Goal: Transaction & Acquisition: Purchase product/service

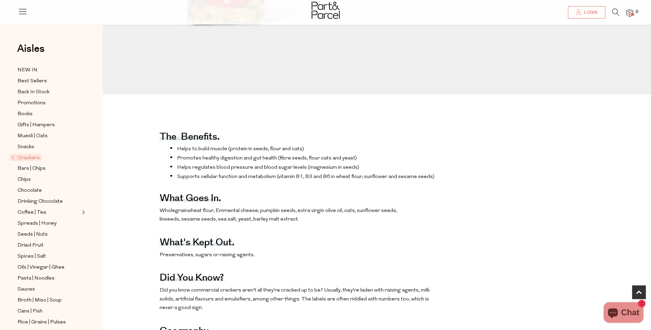
scroll to position [240, 0]
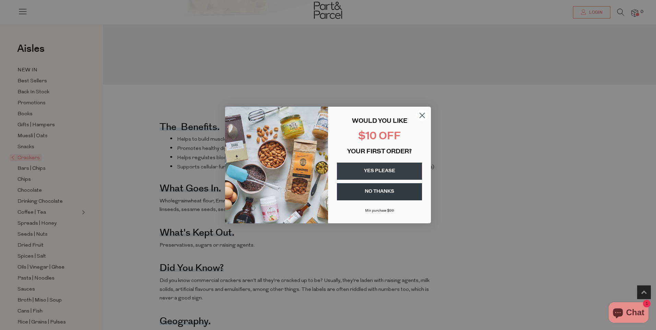
click at [382, 168] on button "YES PLEASE" at bounding box center [379, 171] width 85 height 17
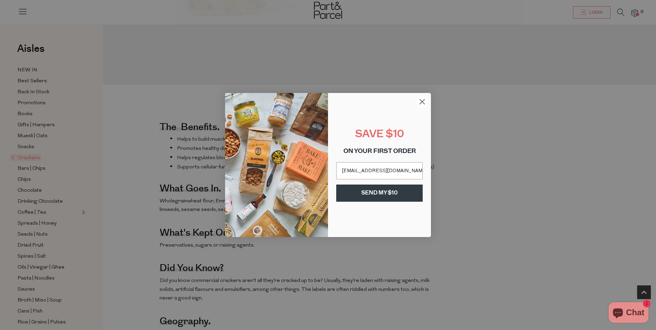
type input "[EMAIL_ADDRESS][DOMAIN_NAME]"
click at [392, 195] on button "SEND MY $10" at bounding box center [379, 193] width 86 height 17
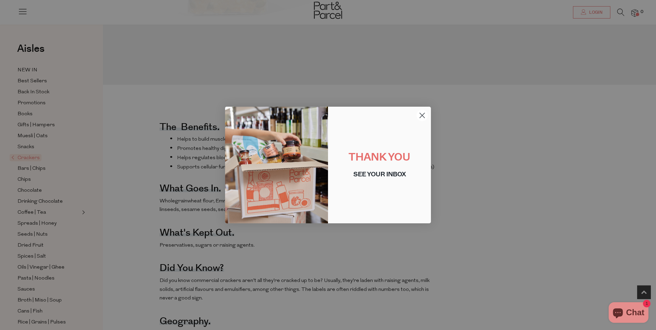
click at [495, 253] on div "Close dialog THANK YOU SEE YOUR INBOX Submit" at bounding box center [328, 165] width 656 height 330
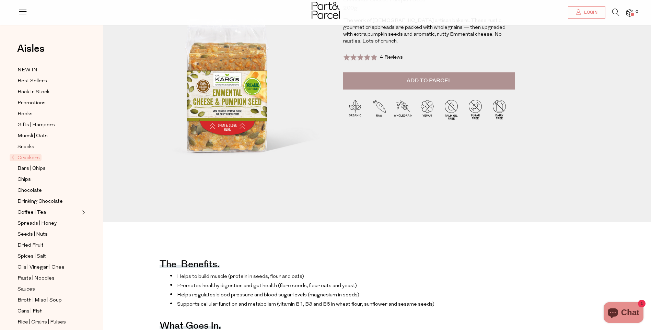
scroll to position [0, 0]
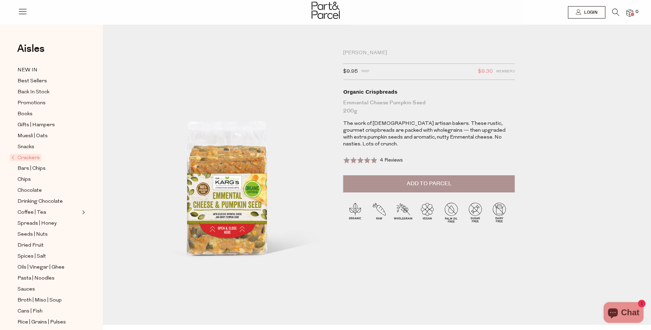
click at [423, 180] on span "Add to Parcel" at bounding box center [429, 184] width 45 height 8
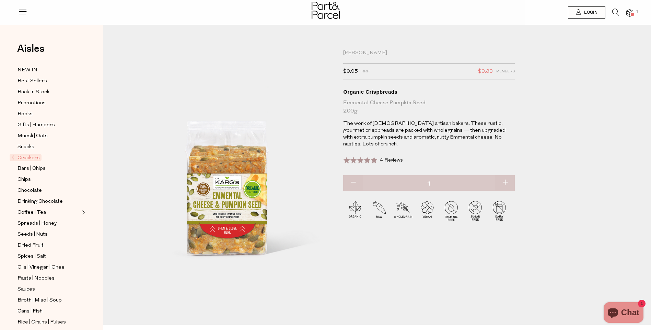
click at [31, 154] on span "Crackers" at bounding box center [26, 157] width 32 height 7
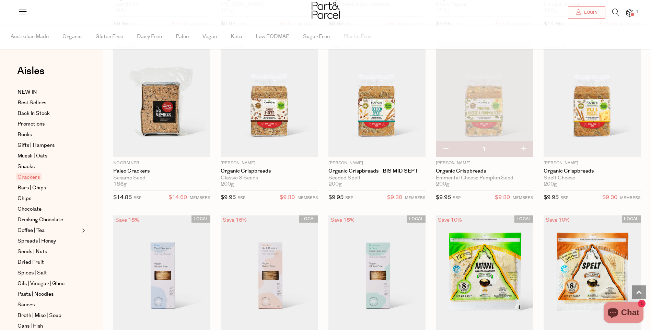
scroll to position [927, 0]
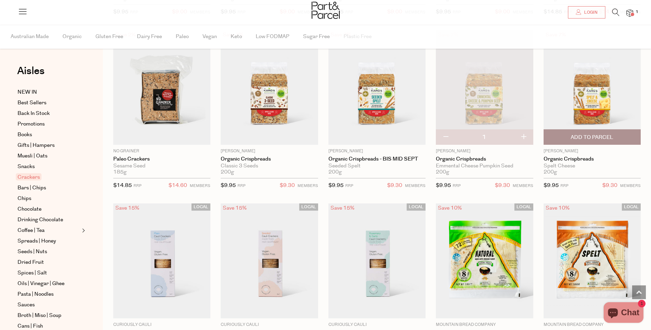
click at [580, 136] on span "Add To Parcel" at bounding box center [592, 137] width 43 height 7
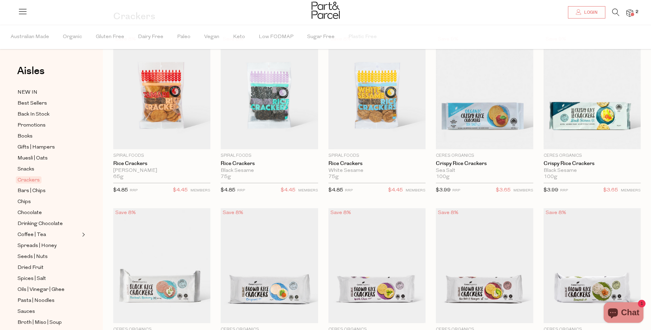
scroll to position [18, 0]
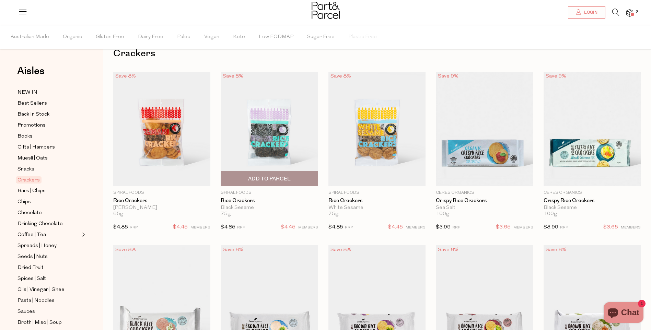
click at [274, 178] on span "Add To Parcel" at bounding box center [269, 178] width 43 height 7
